Goal: Information Seeking & Learning: Learn about a topic

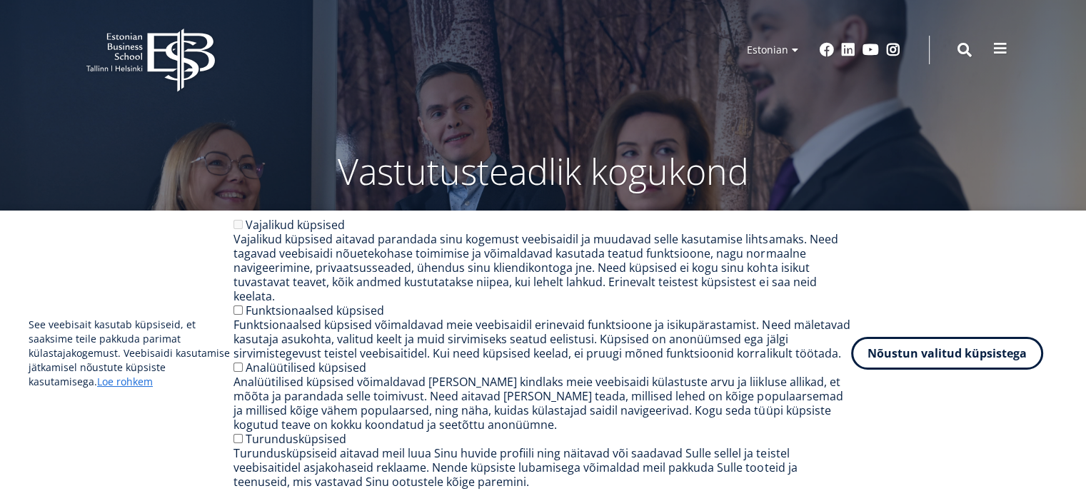
click at [1001, 47] on span at bounding box center [1000, 48] width 14 height 14
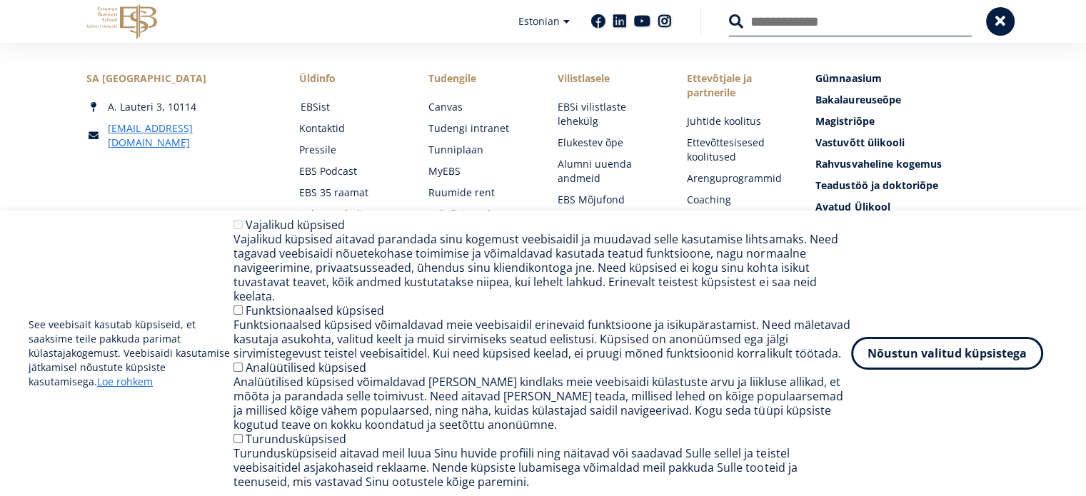
click at [318, 106] on link "EBSist" at bounding box center [351, 107] width 101 height 14
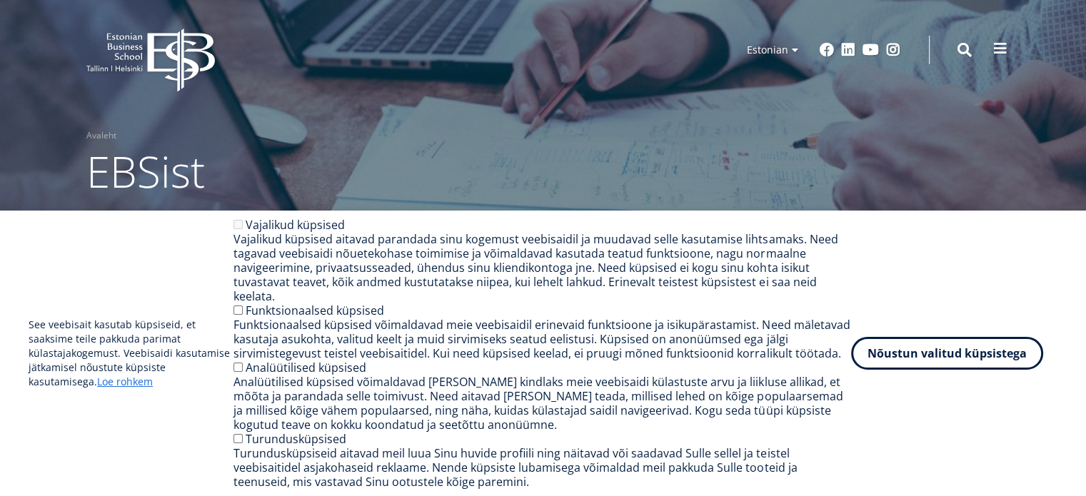
click at [1008, 41] on button at bounding box center [1000, 48] width 29 height 29
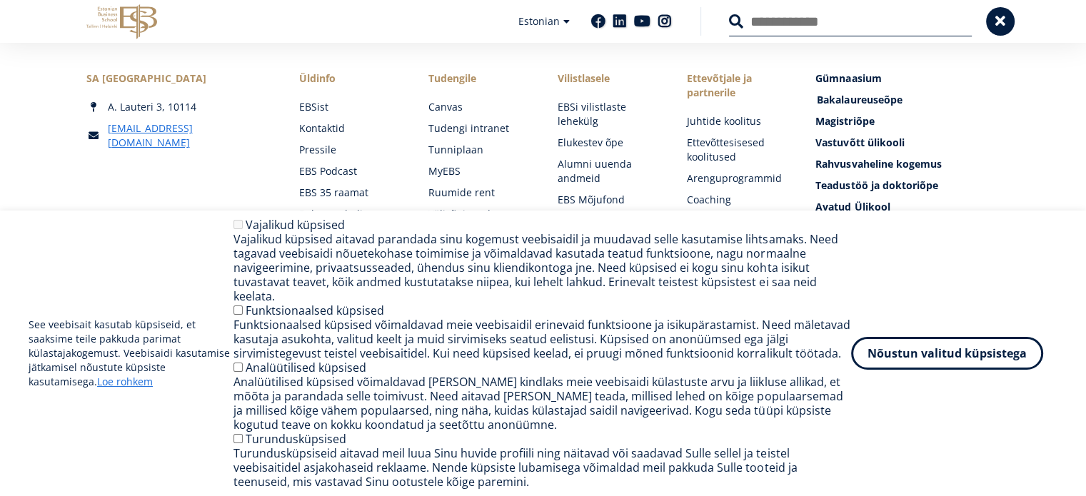
click at [845, 102] on span "Bakalaureuseõpe Tutvu ja registreeru" at bounding box center [859, 100] width 85 height 14
